Goal: Transaction & Acquisition: Purchase product/service

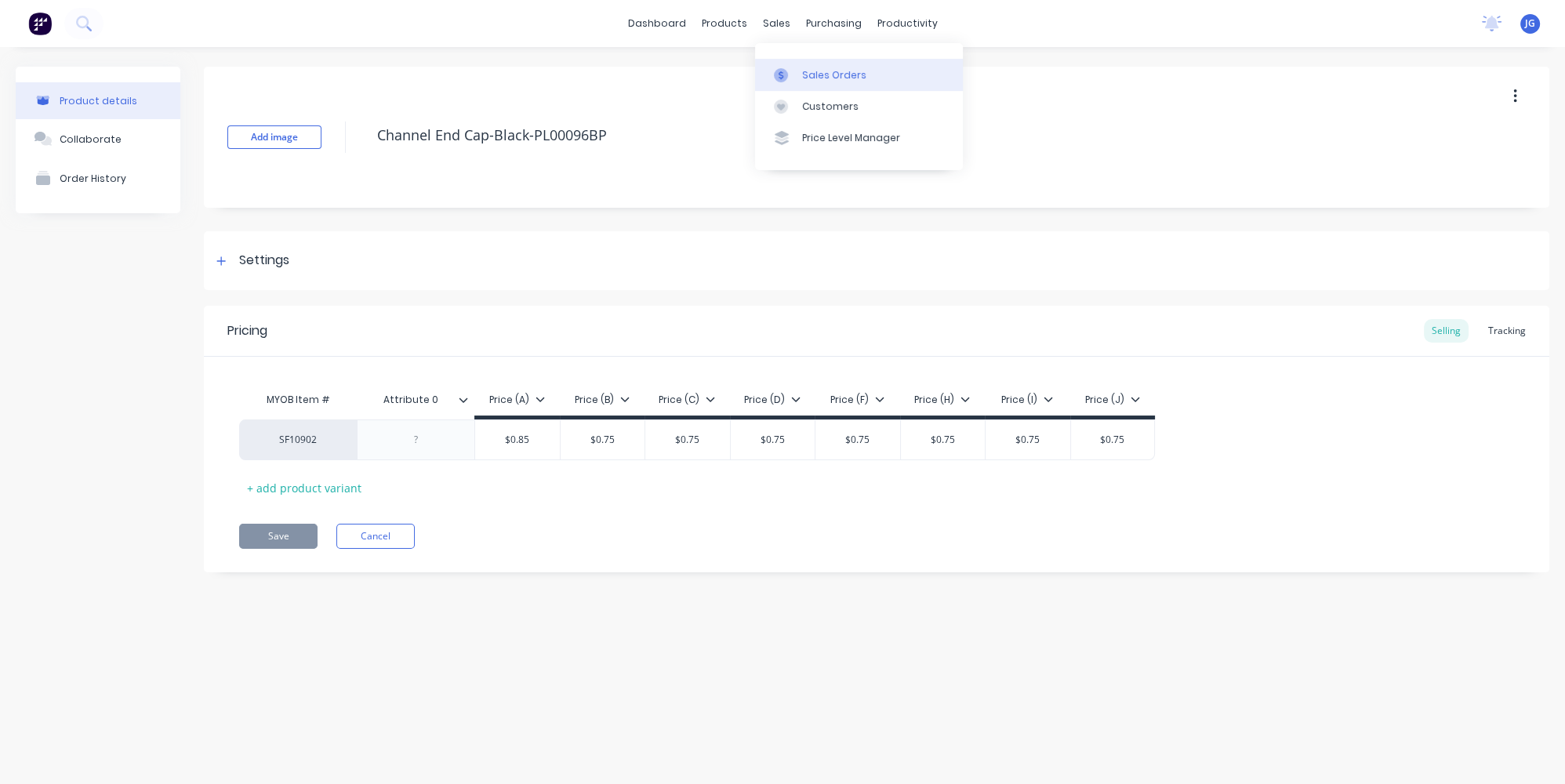
click at [789, 72] on div at bounding box center [785, 75] width 23 height 14
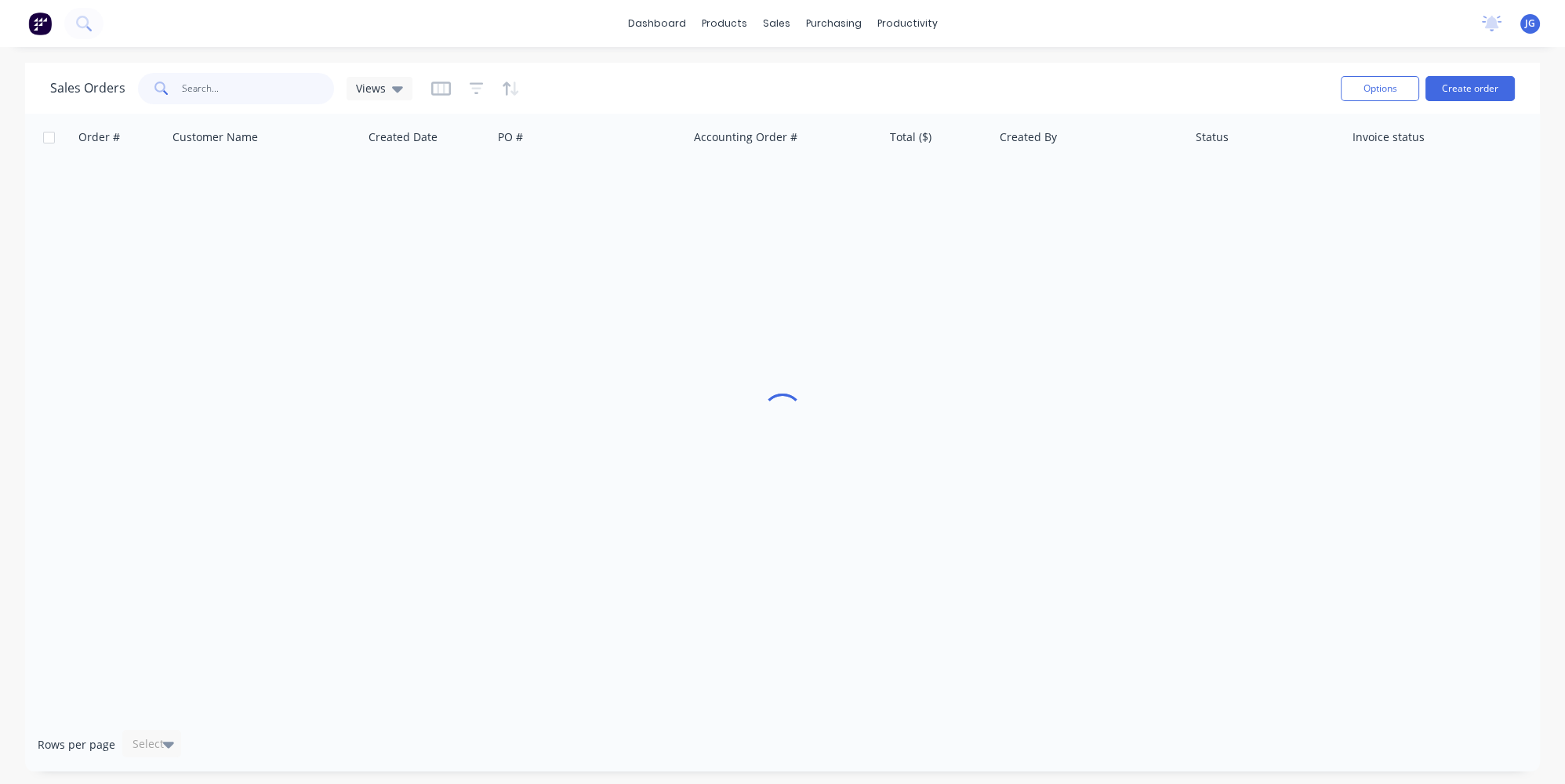
click at [281, 92] on input "text" at bounding box center [258, 88] width 153 height 31
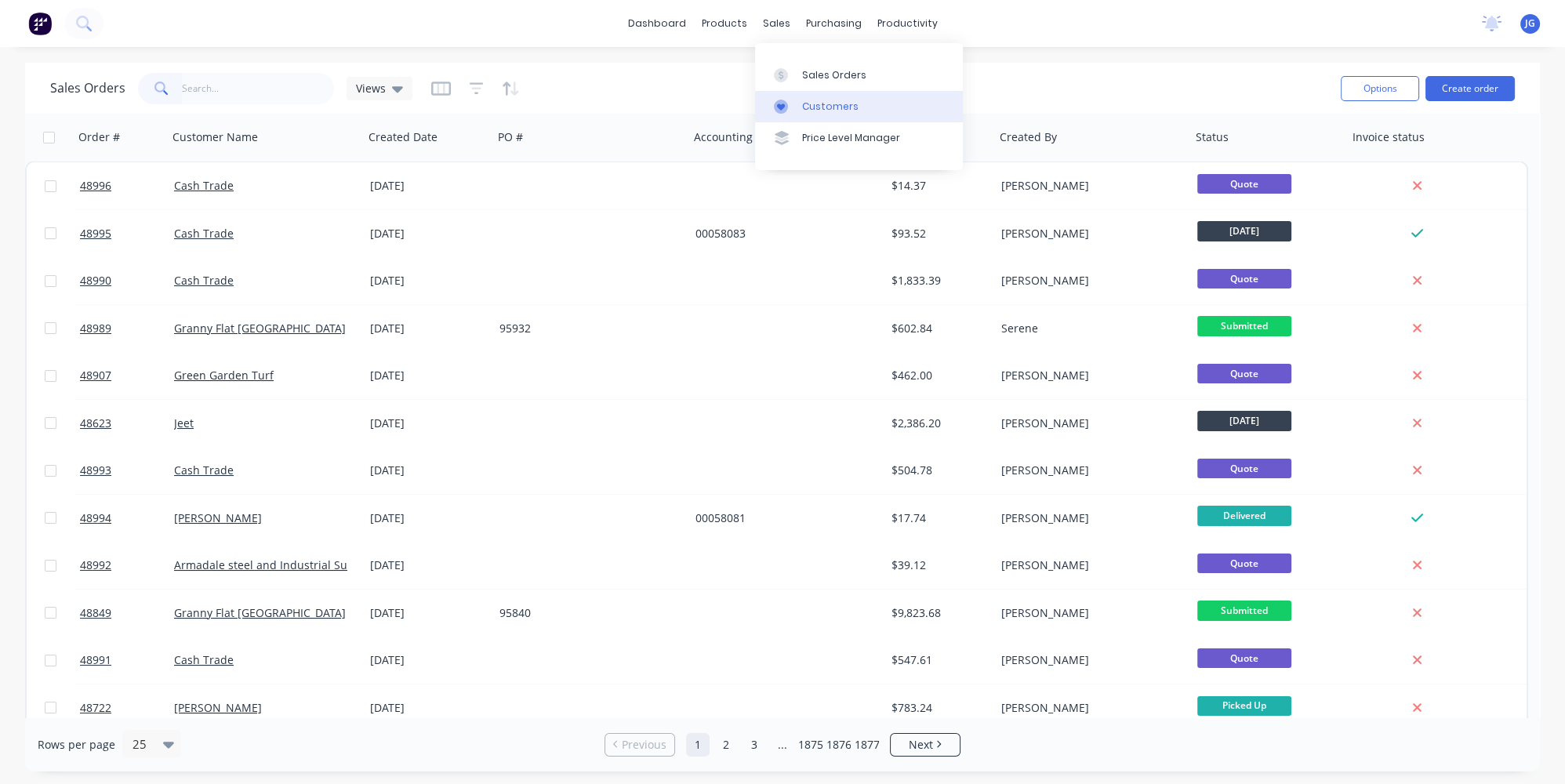
click at [808, 113] on div "Customers" at bounding box center [830, 106] width 56 height 14
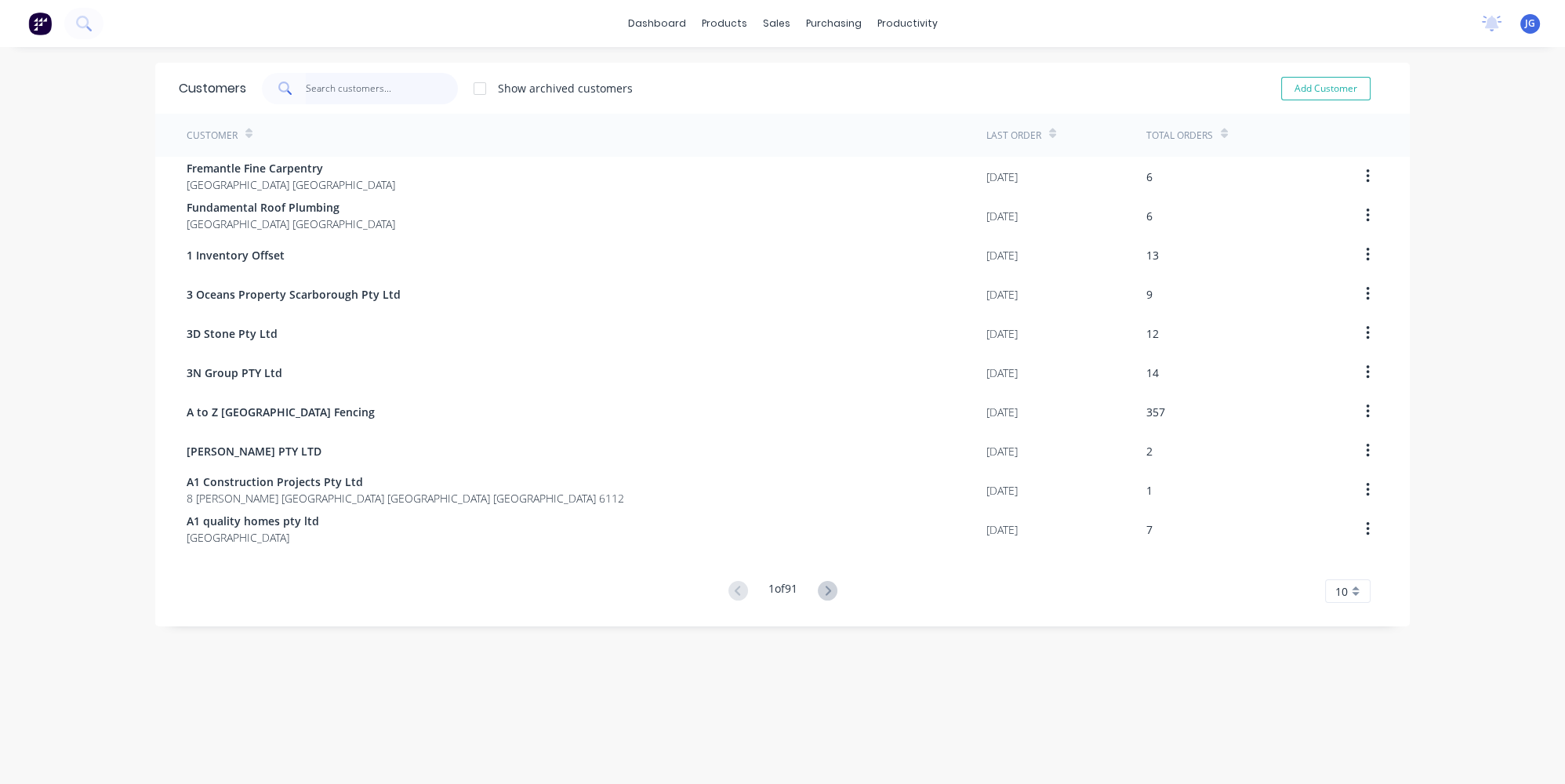
click at [402, 99] on input "text" at bounding box center [382, 88] width 153 height 31
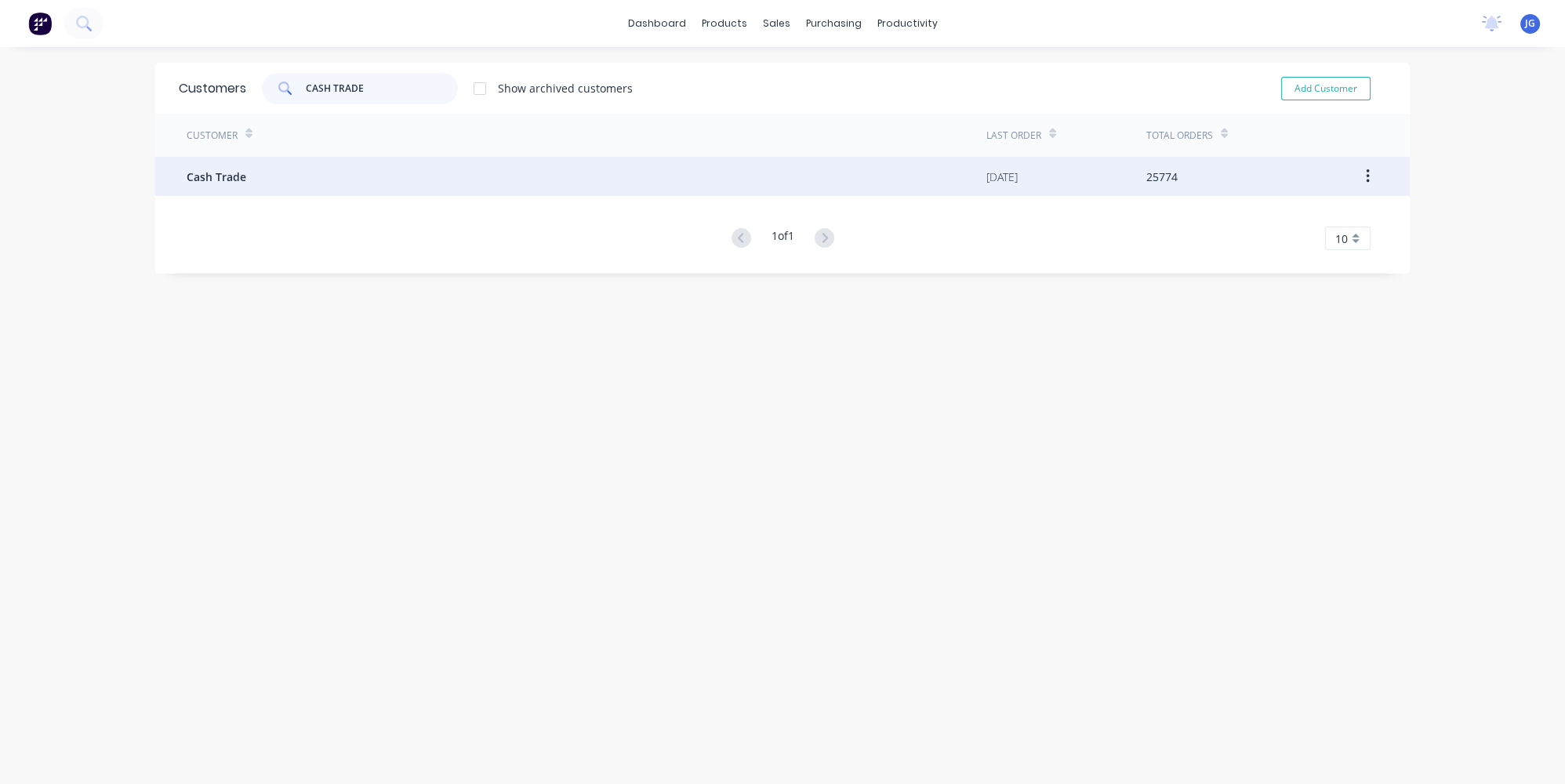
type input "CASH TRADE"
click at [322, 172] on div "Cash Trade" at bounding box center [586, 176] width 800 height 39
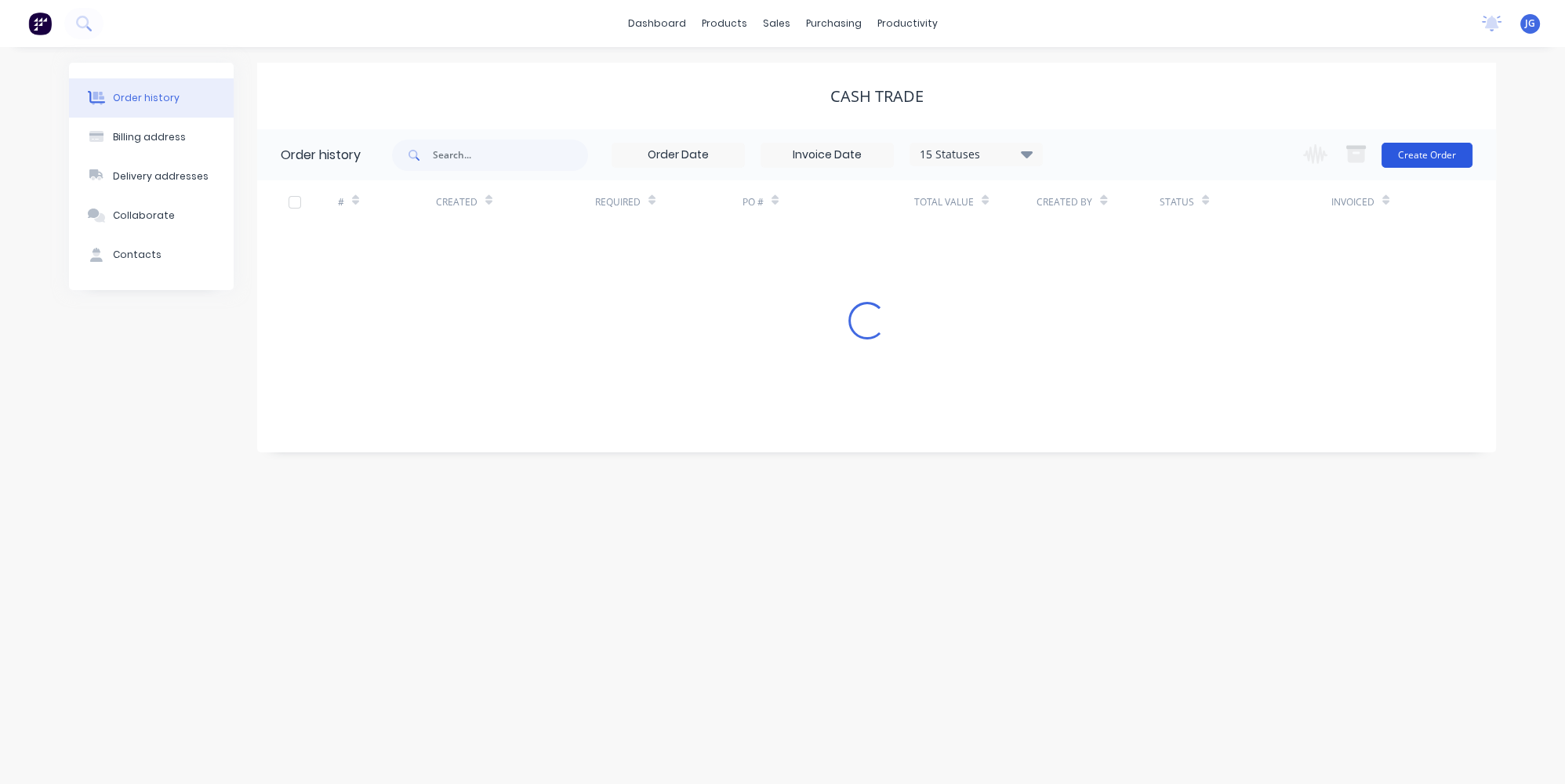
click at [1437, 155] on button "Create Order" at bounding box center [1427, 155] width 91 height 25
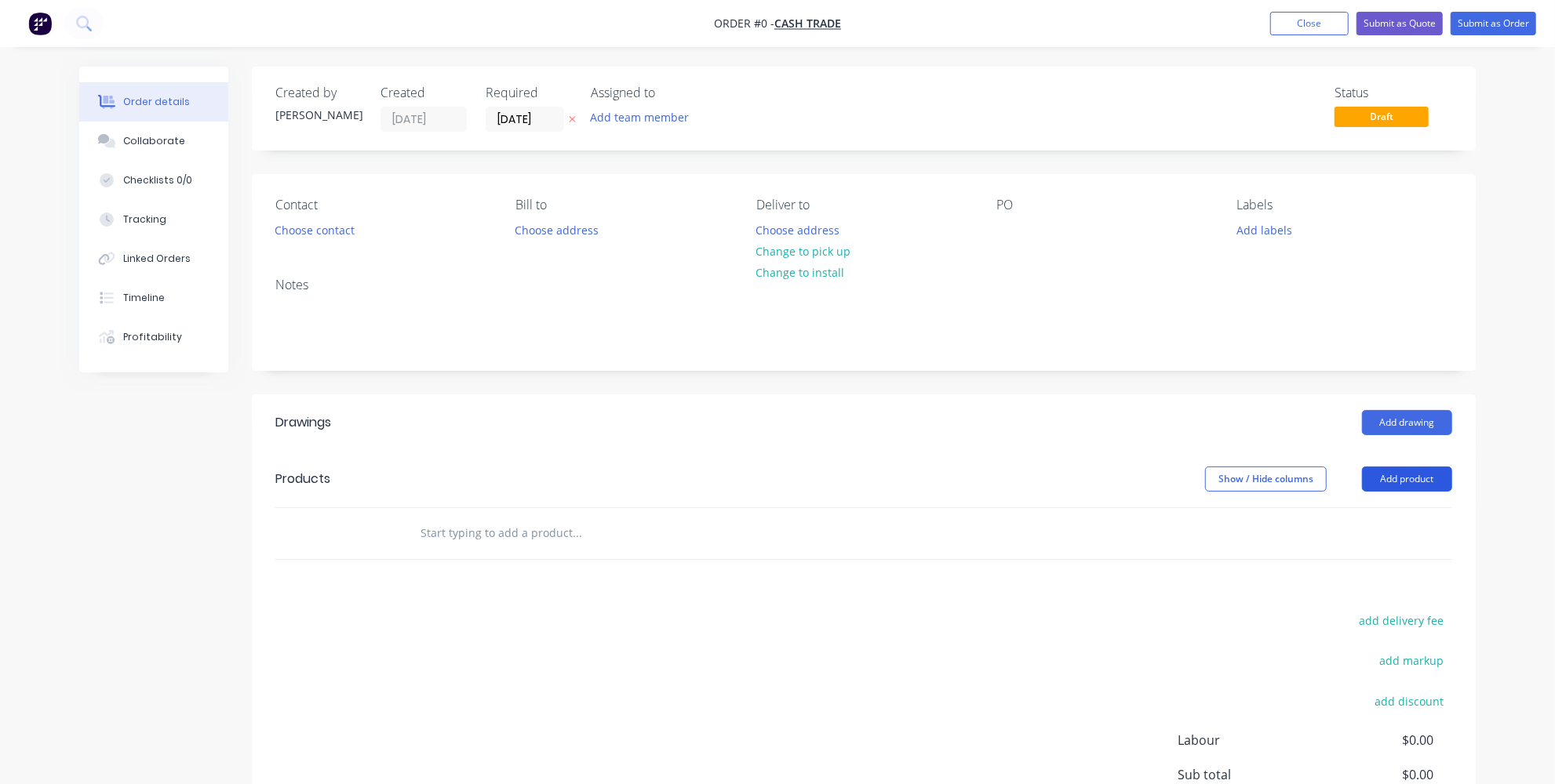
click at [1402, 477] on button "Add product" at bounding box center [1406, 478] width 90 height 25
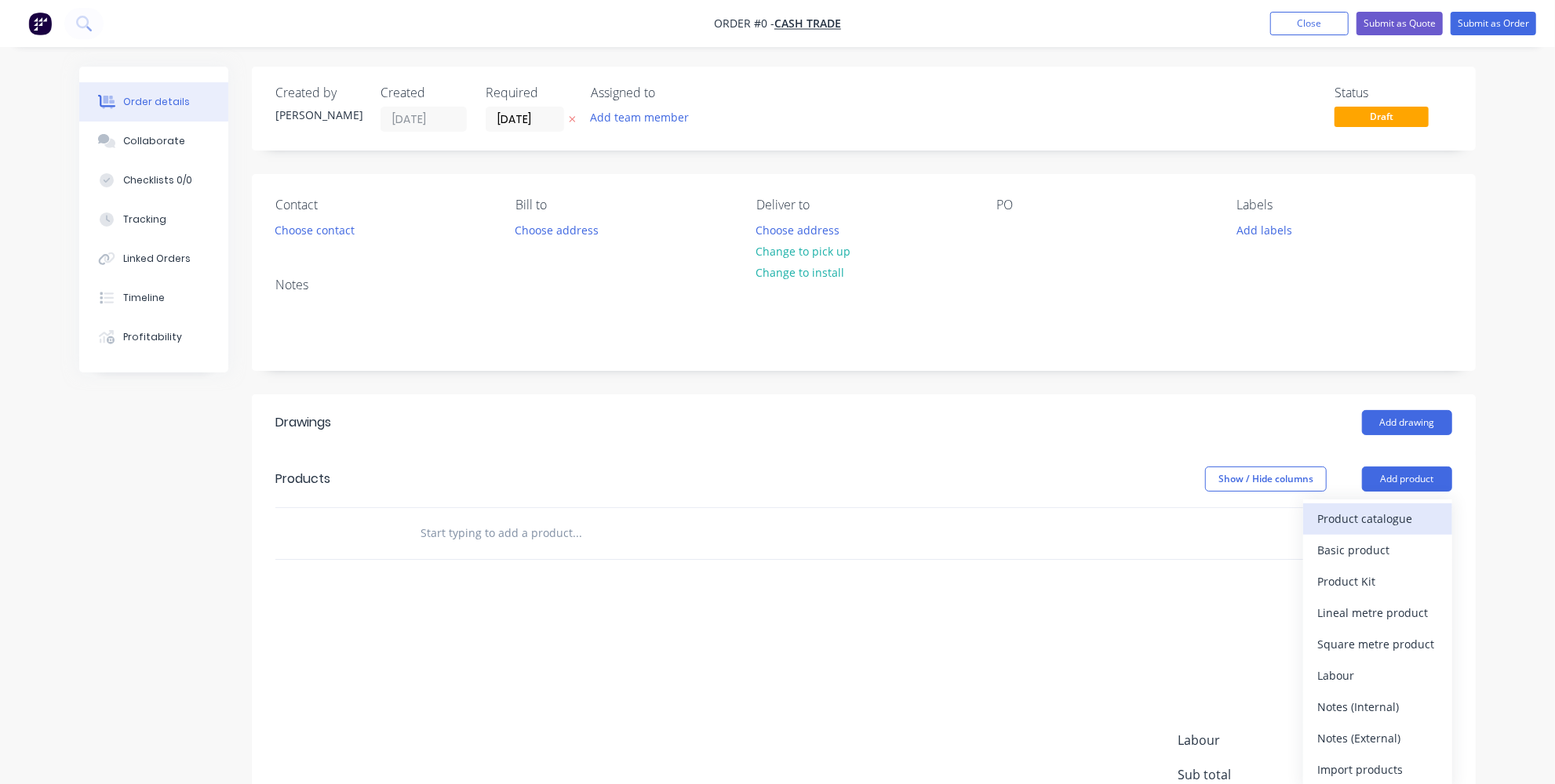
click at [1337, 510] on div "Product catalogue" at bounding box center [1378, 519] width 121 height 22
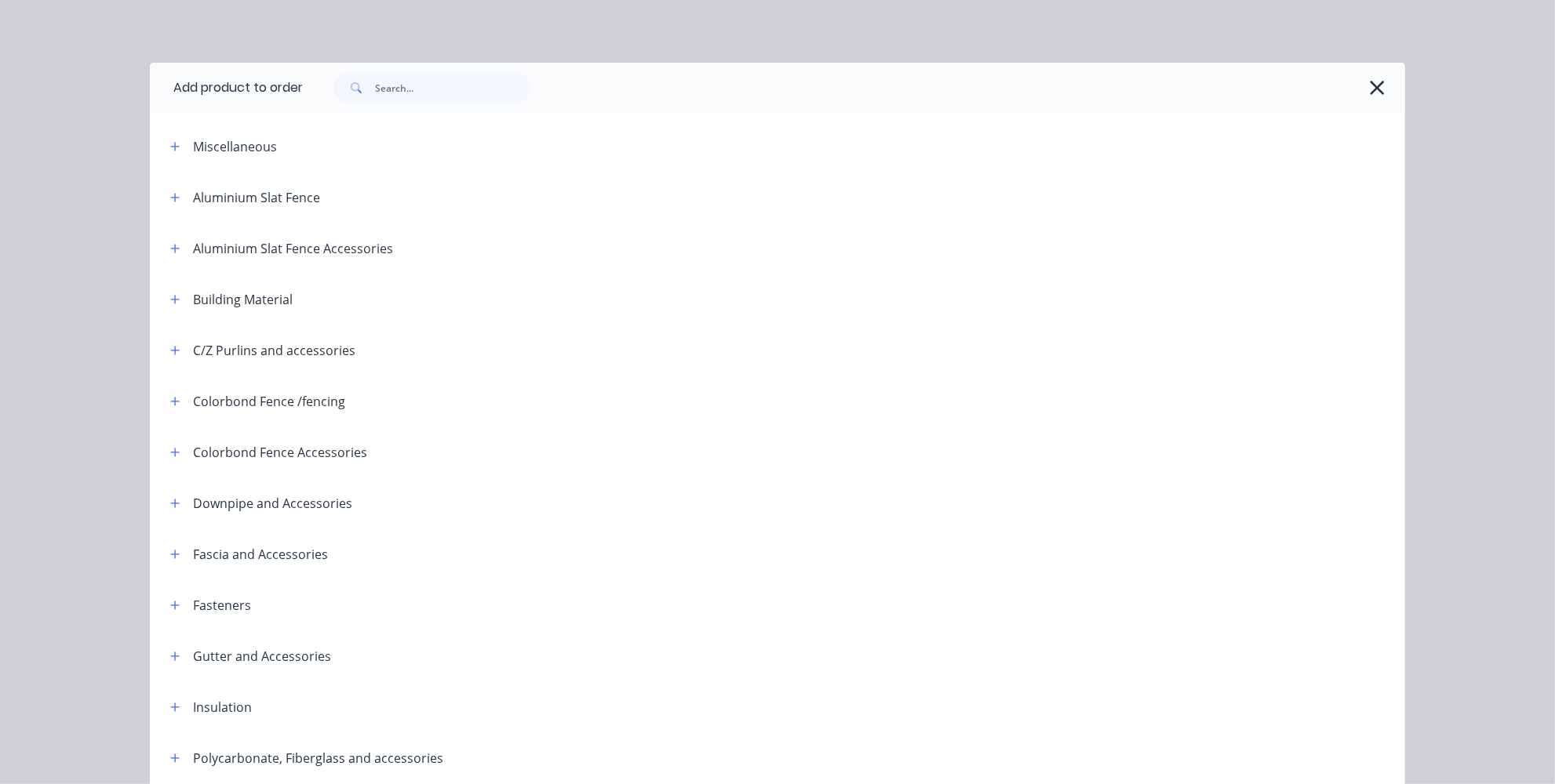
click at [406, 98] on div at bounding box center [854, 88] width 1102 height 50
click at [410, 87] on input "text" at bounding box center [453, 88] width 156 height 31
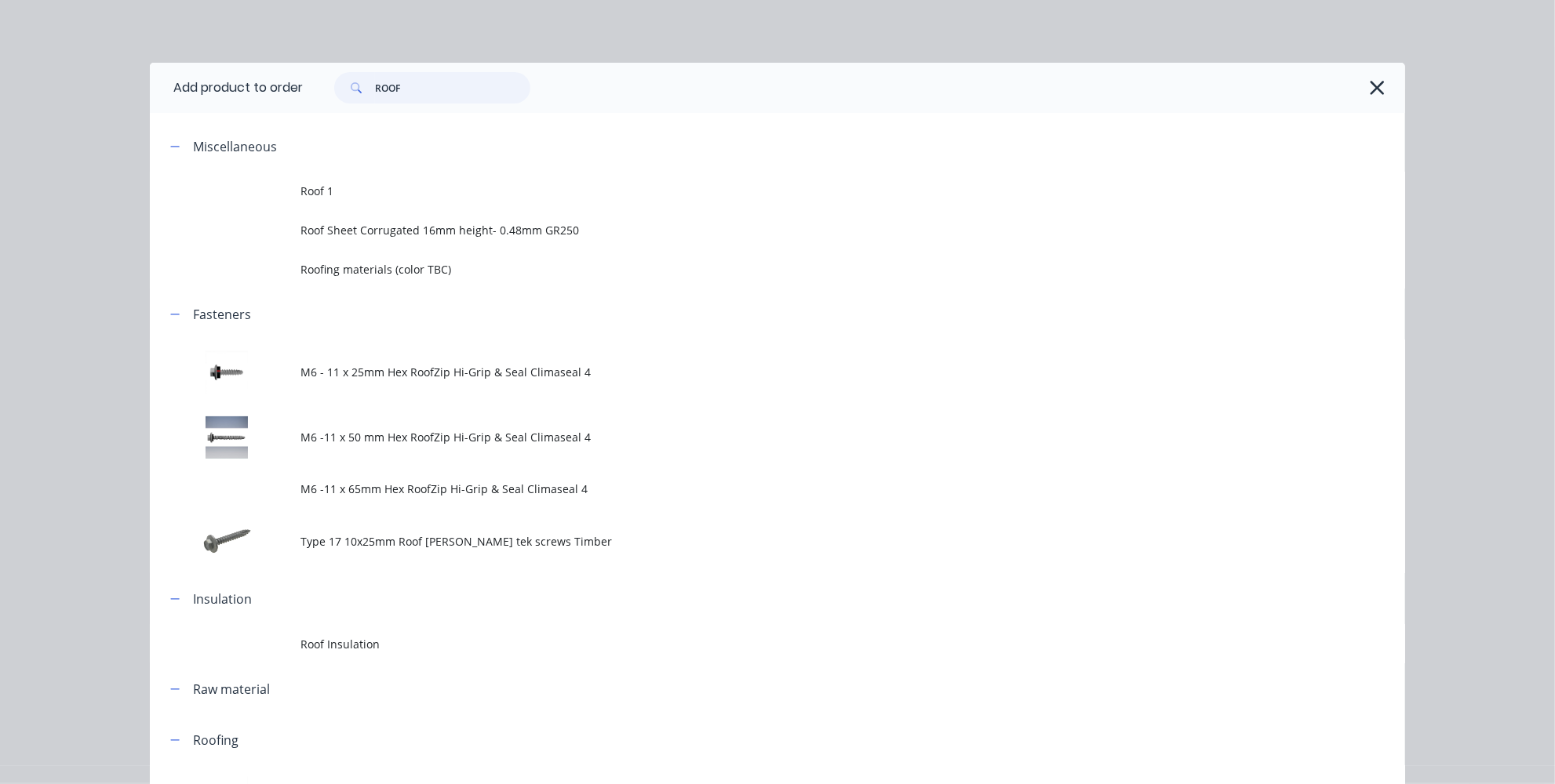
scroll to position [356, 0]
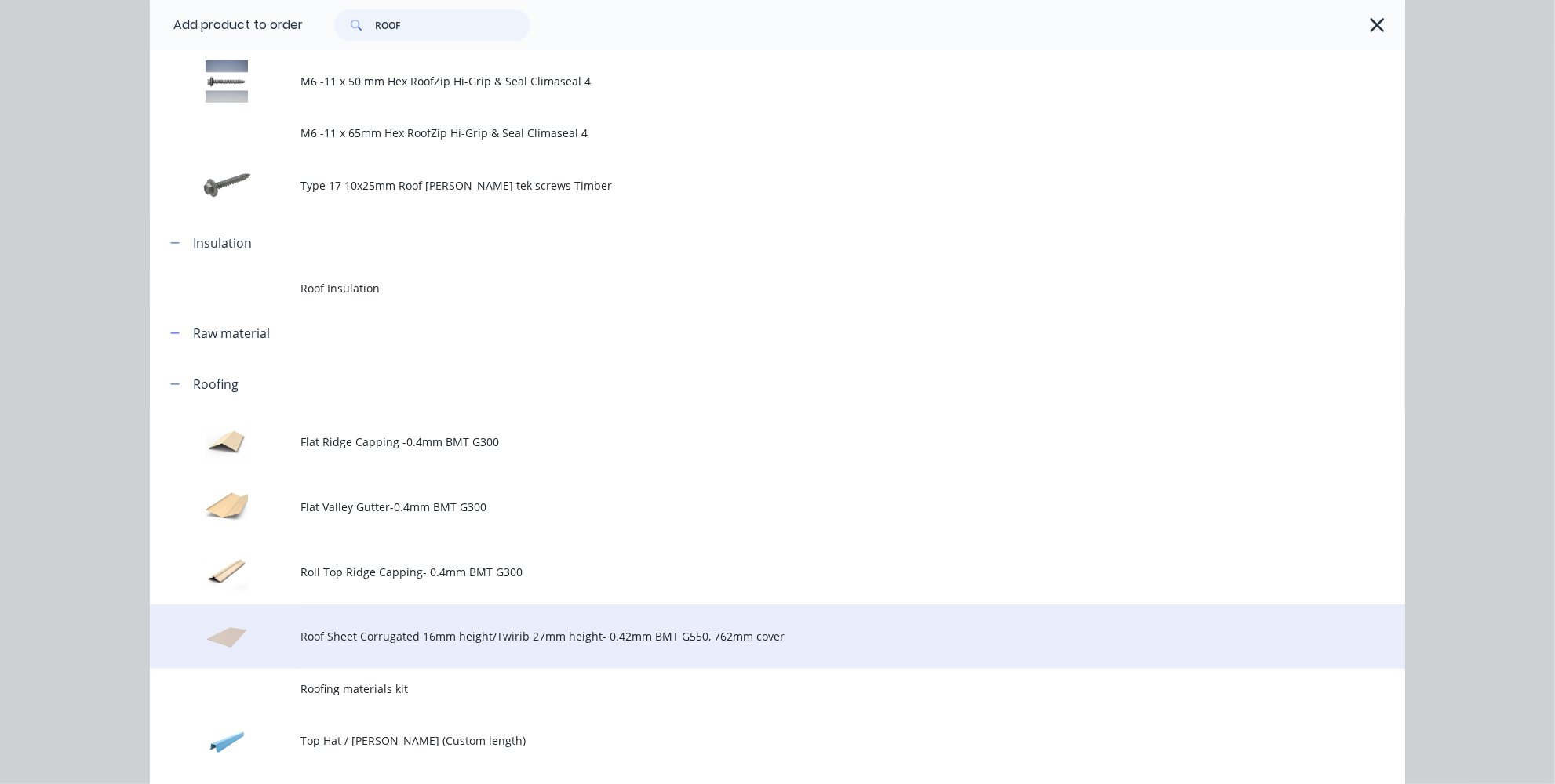
type input "ROOF"
click at [463, 645] on td "Roof Sheet Corrugated 16mm height/Twirib 27mm height- 0.42mm BMT G550, 762mm co…" at bounding box center [853, 636] width 1105 height 65
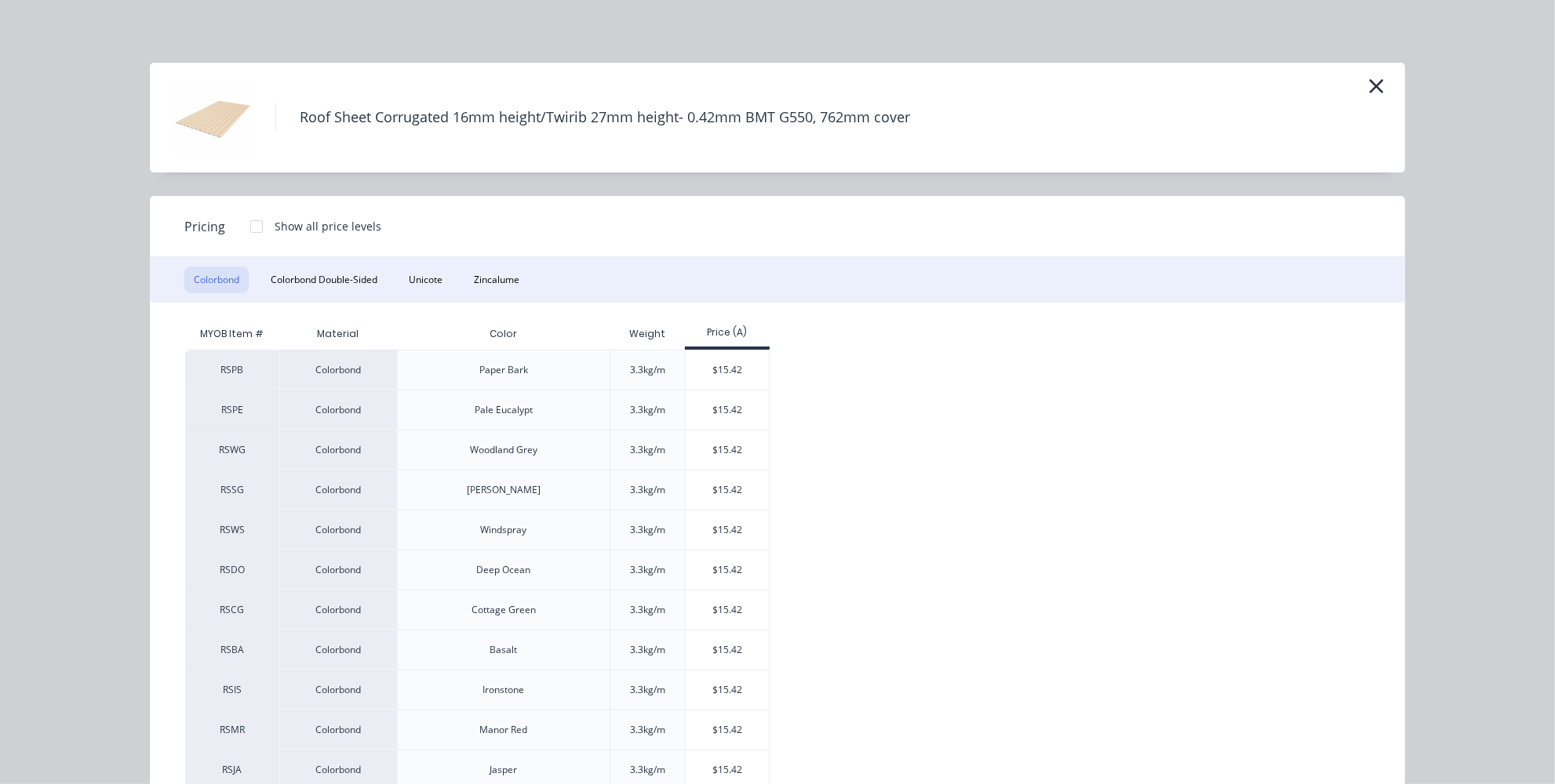
scroll to position [142, 0]
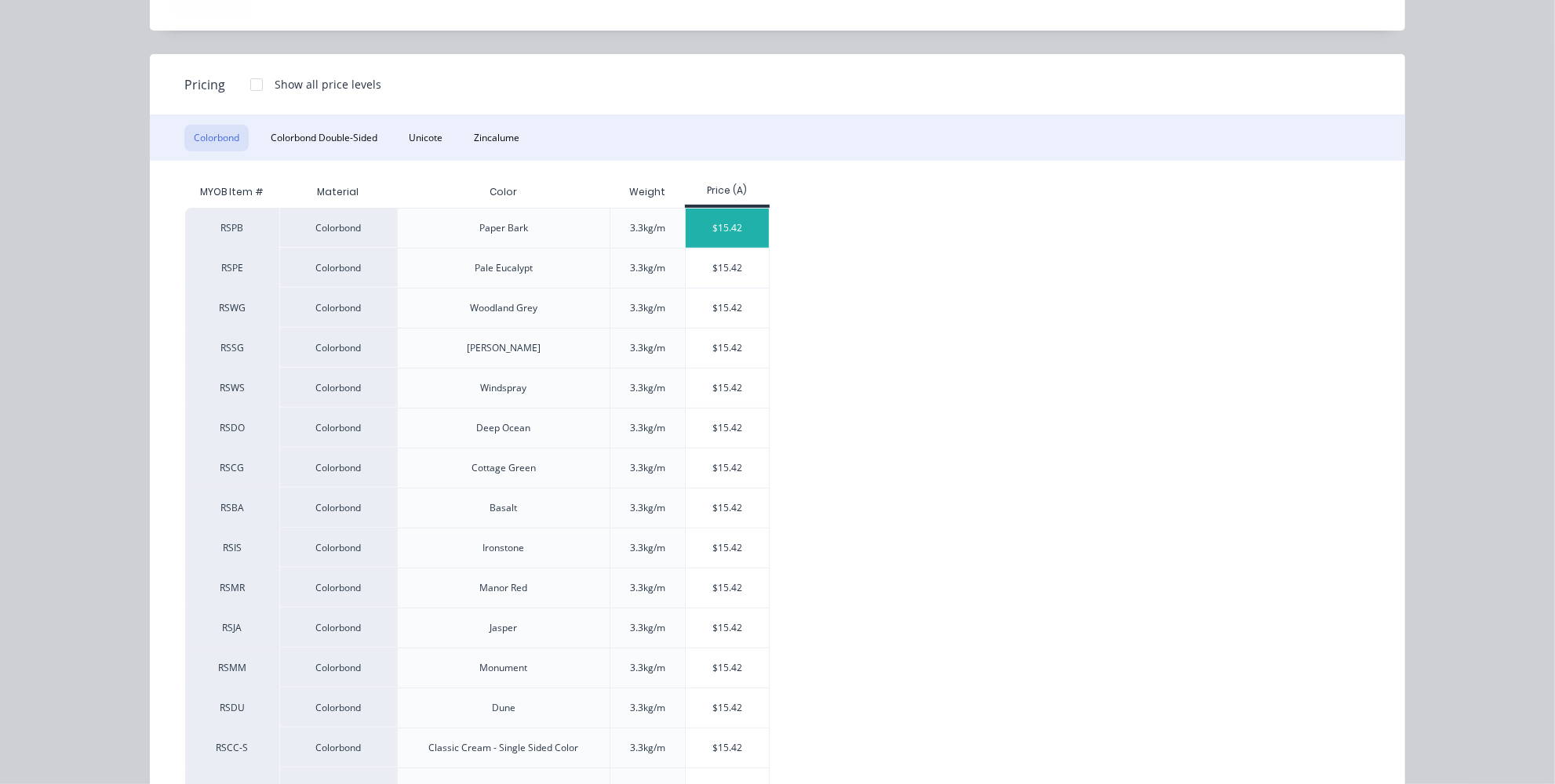
click at [716, 220] on div "$15.42" at bounding box center [727, 228] width 84 height 39
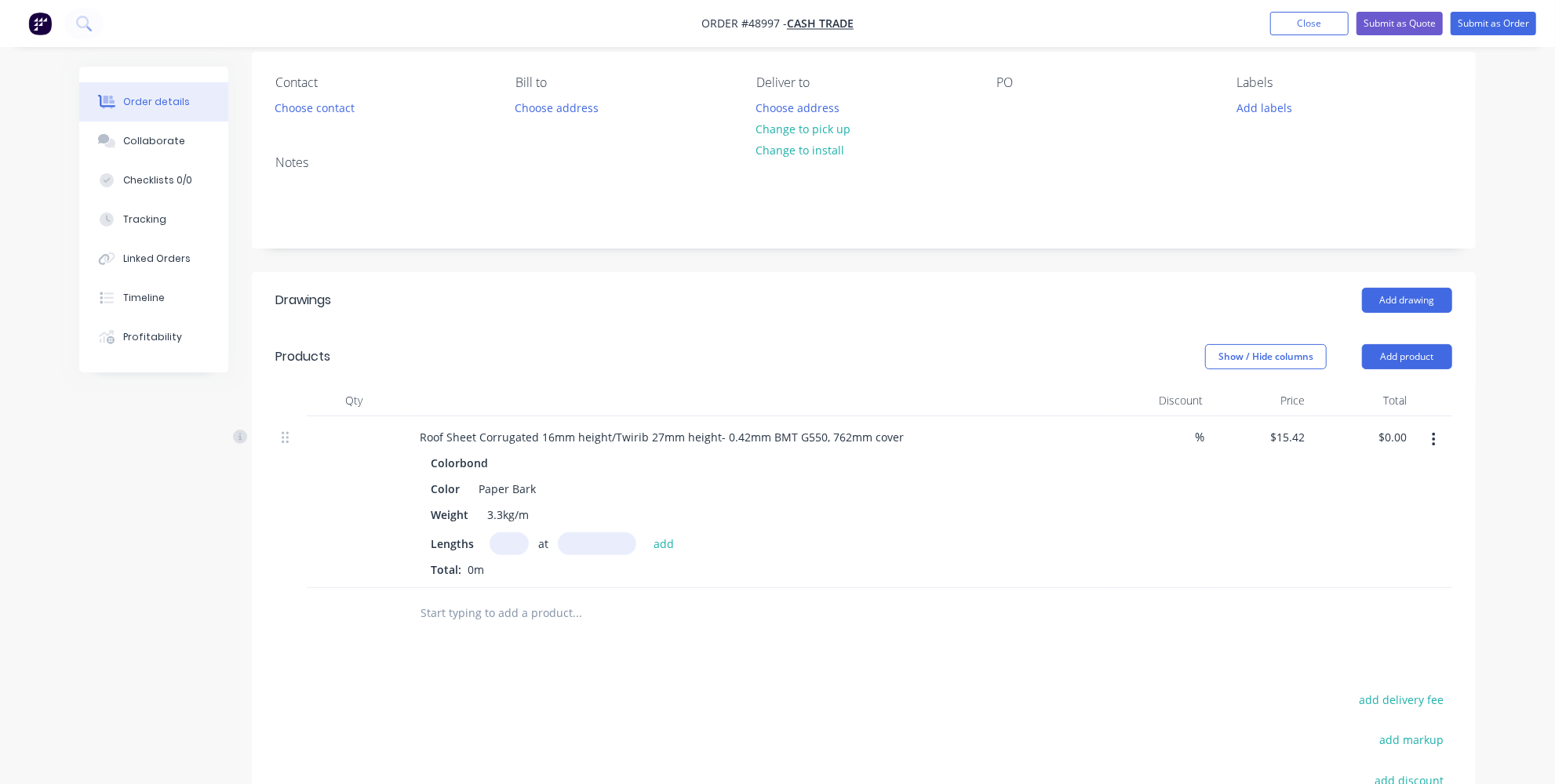
scroll to position [142, 0]
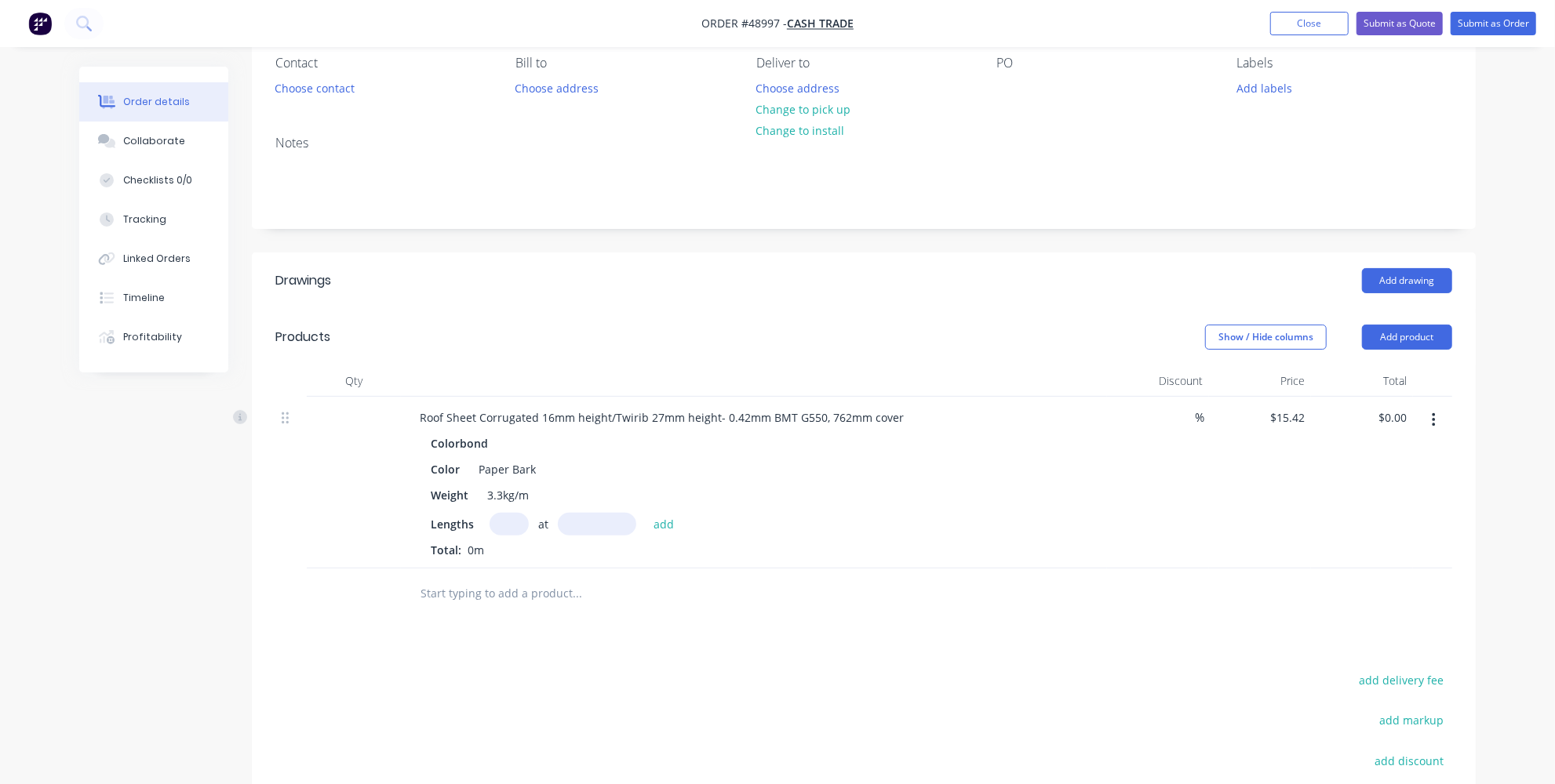
click at [576, 520] on input "text" at bounding box center [597, 524] width 79 height 22
click at [500, 522] on input "text" at bounding box center [509, 524] width 39 height 22
type input "9"
click at [614, 522] on input "text" at bounding box center [597, 524] width 79 height 22
click at [513, 520] on input "9" at bounding box center [509, 524] width 39 height 22
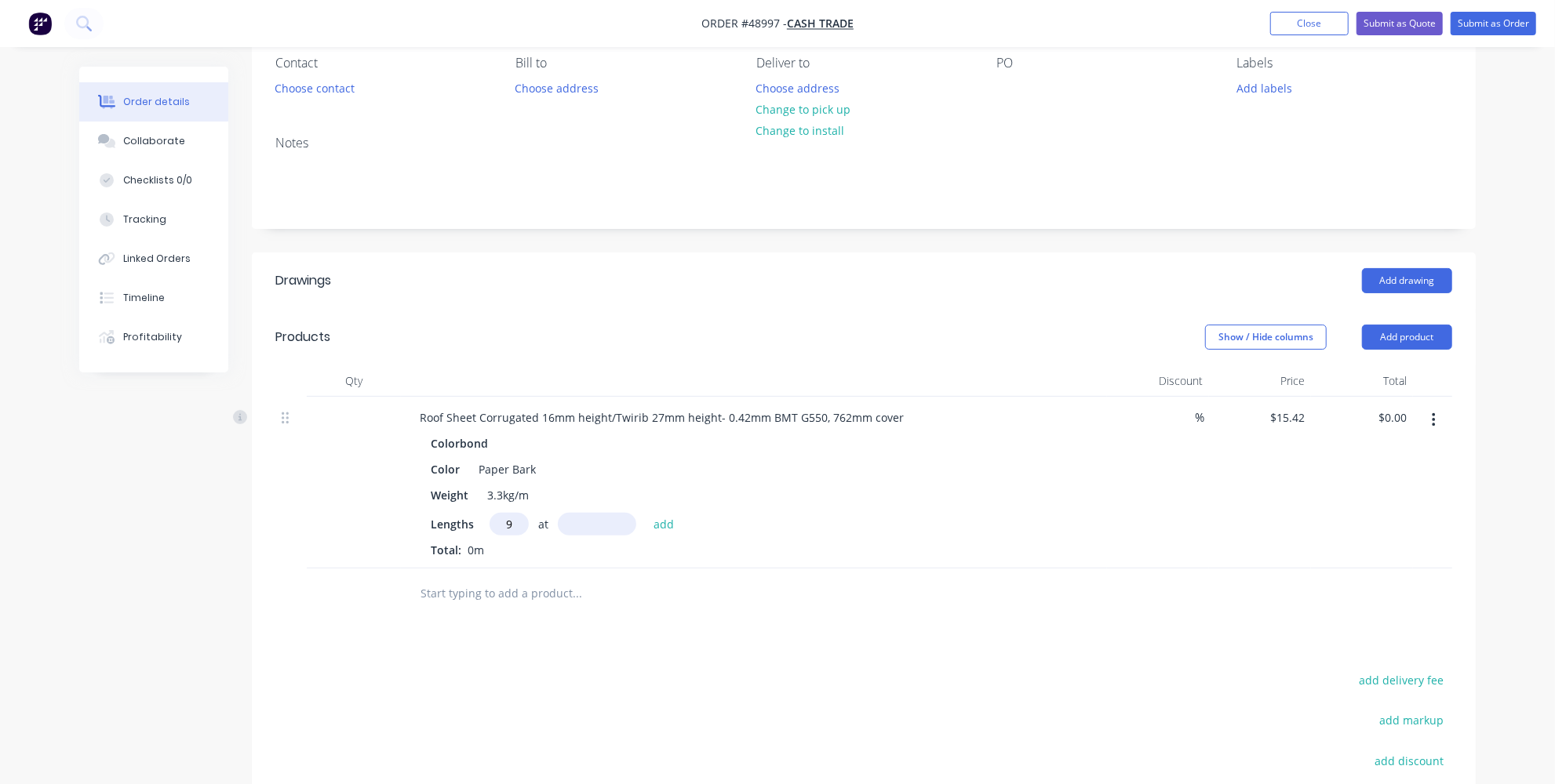
click at [570, 519] on input "text" at bounding box center [597, 524] width 79 height 22
type input "3600mm"
click at [651, 516] on button "add" at bounding box center [663, 523] width 37 height 22
type input "$499.61"
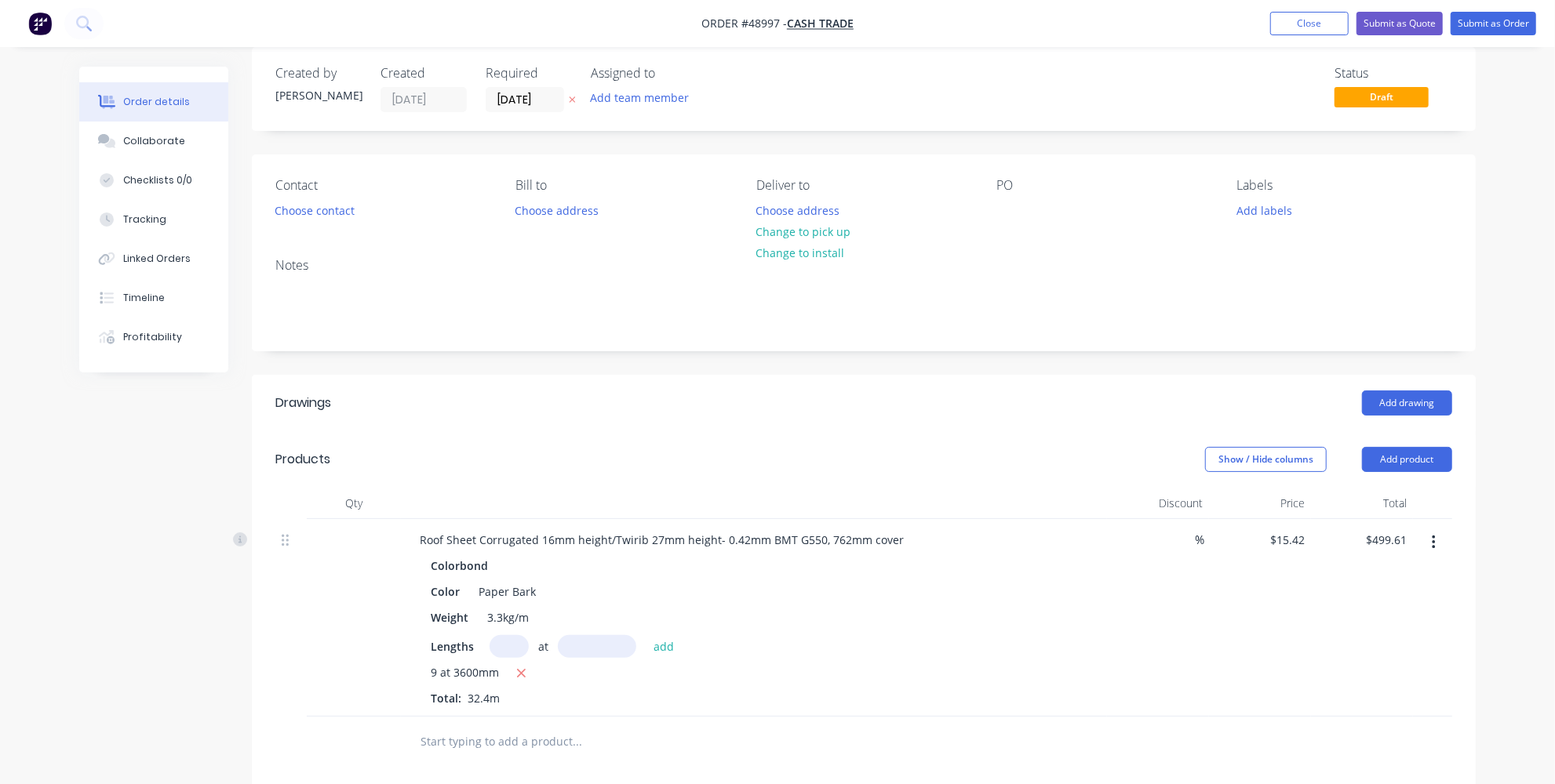
scroll to position [0, 0]
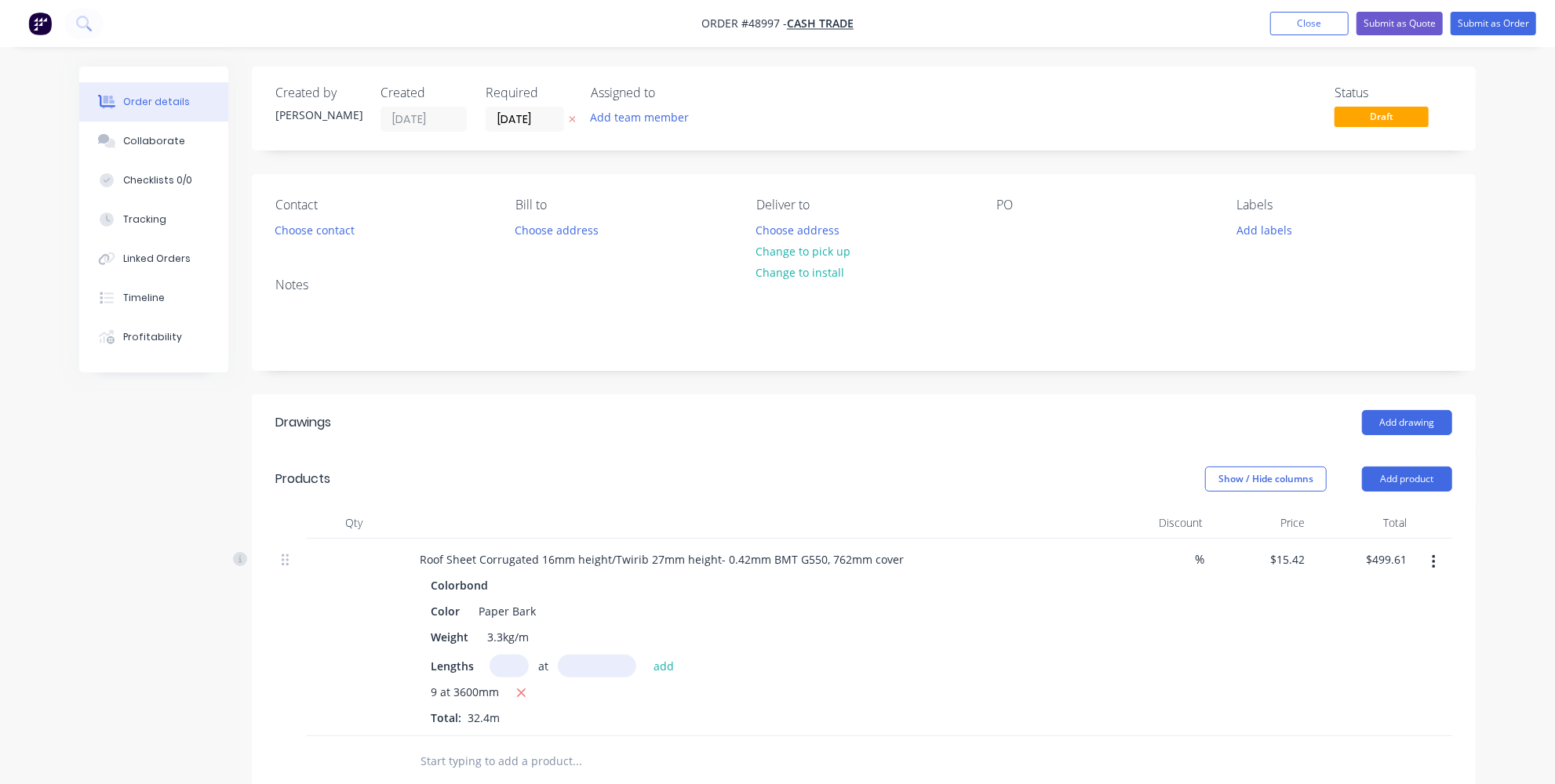
click at [576, 474] on div "Show / Hide columns Add product" at bounding box center [988, 478] width 926 height 25
